Goal: Task Accomplishment & Management: Use online tool/utility

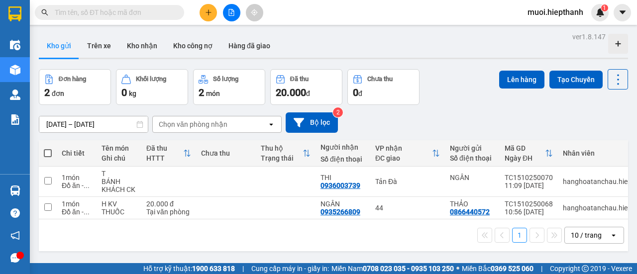
click at [227, 11] on button at bounding box center [231, 12] width 17 height 17
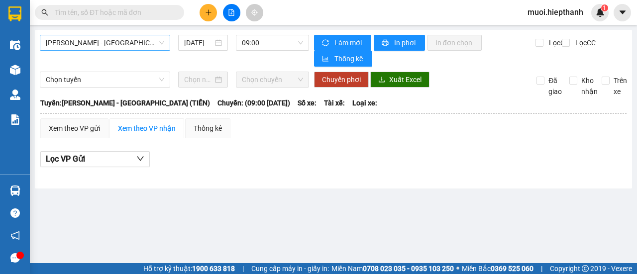
click at [139, 42] on span "Hồ Chí Minh - Tân Châu (TIỀN)" at bounding box center [105, 42] width 118 height 15
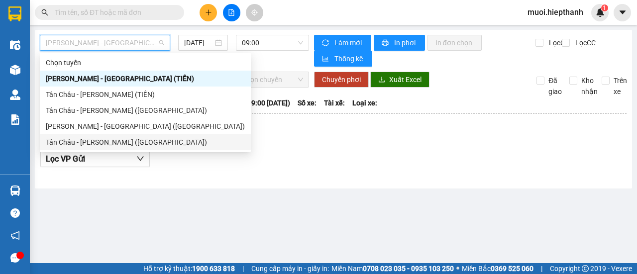
click at [89, 145] on div "Tân Châu - Hồ Chí Minh (Giường)" at bounding box center [145, 142] width 199 height 11
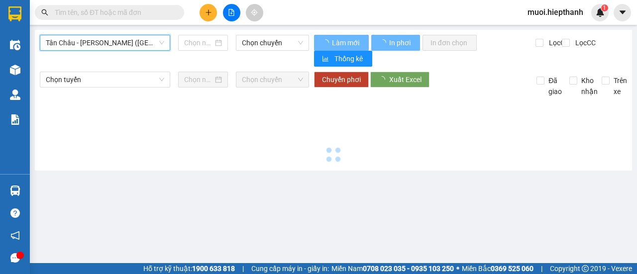
type input "15/10/2025"
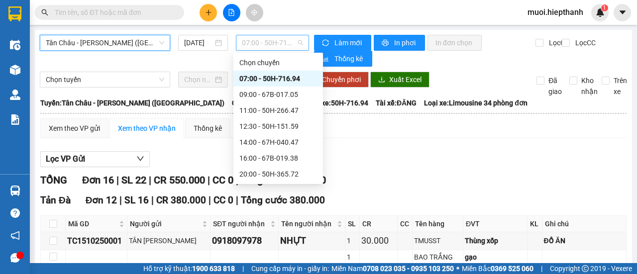
click at [255, 43] on span "07:00 - 50H-716.94" at bounding box center [272, 42] width 61 height 15
click at [250, 91] on div "09:00 - 67B-017.05" at bounding box center [278, 94] width 78 height 11
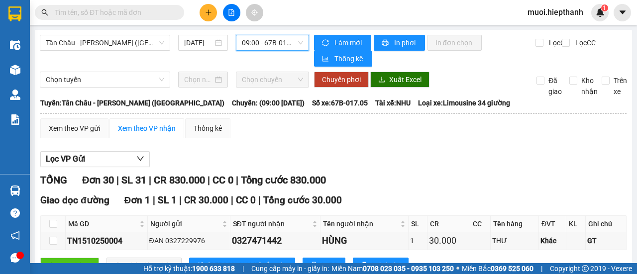
click at [267, 43] on span "09:00 - 67B-017.05" at bounding box center [272, 42] width 61 height 15
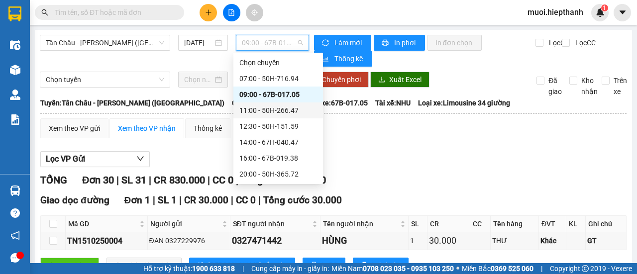
click at [261, 108] on div "11:00 - 50H-266.47" at bounding box center [278, 110] width 78 height 11
